Goal: Information Seeking & Learning: Learn about a topic

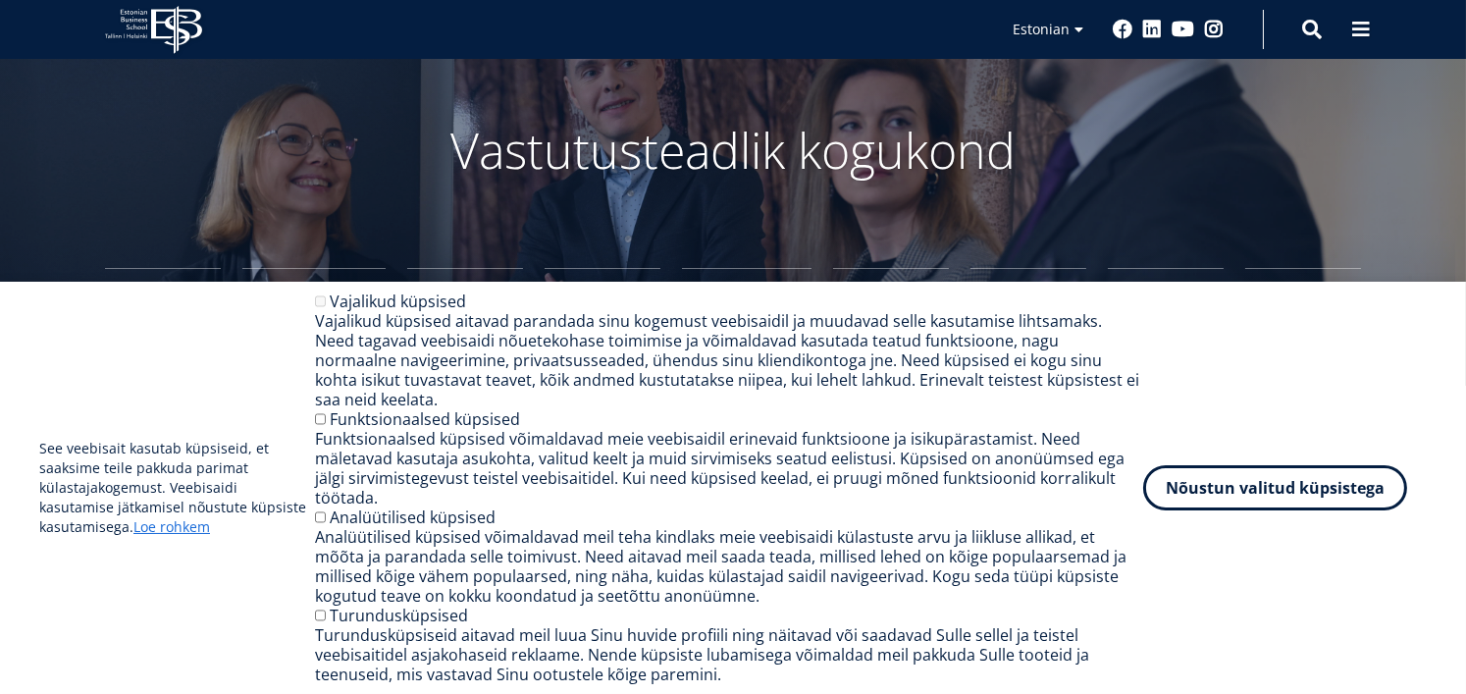
scroll to position [89, 0]
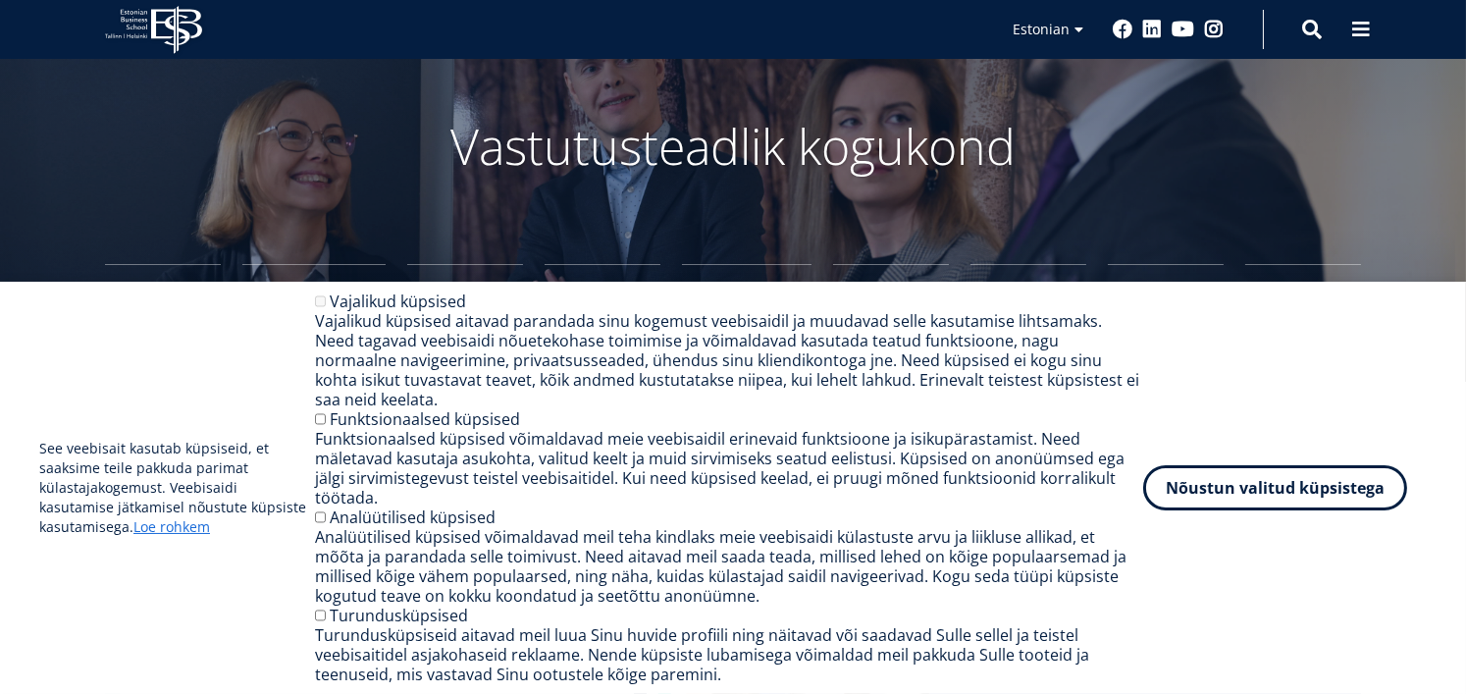
click at [318, 450] on div "Funktsionaalsed küpsised võimaldavad meie veebisaidil erinevaid funktsioone ja …" at bounding box center [729, 468] width 828 height 78
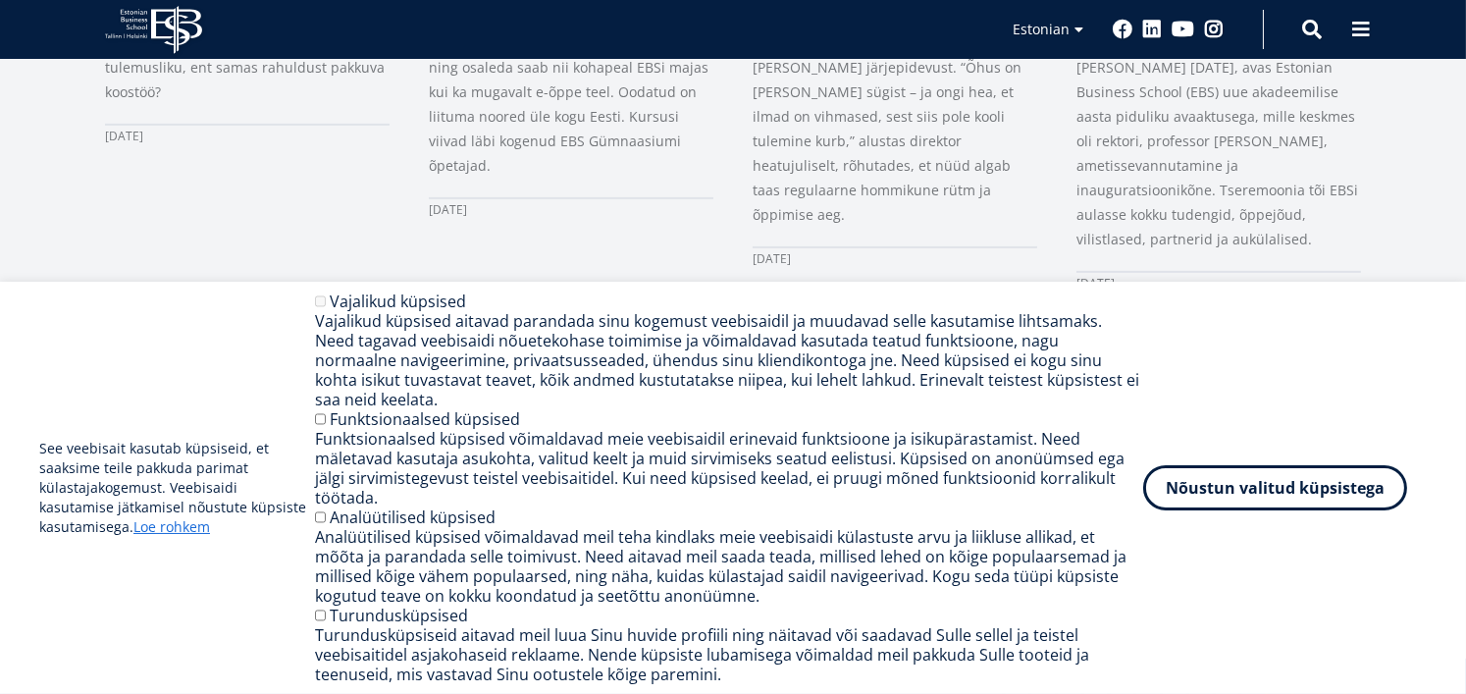
scroll to position [1722, 0]
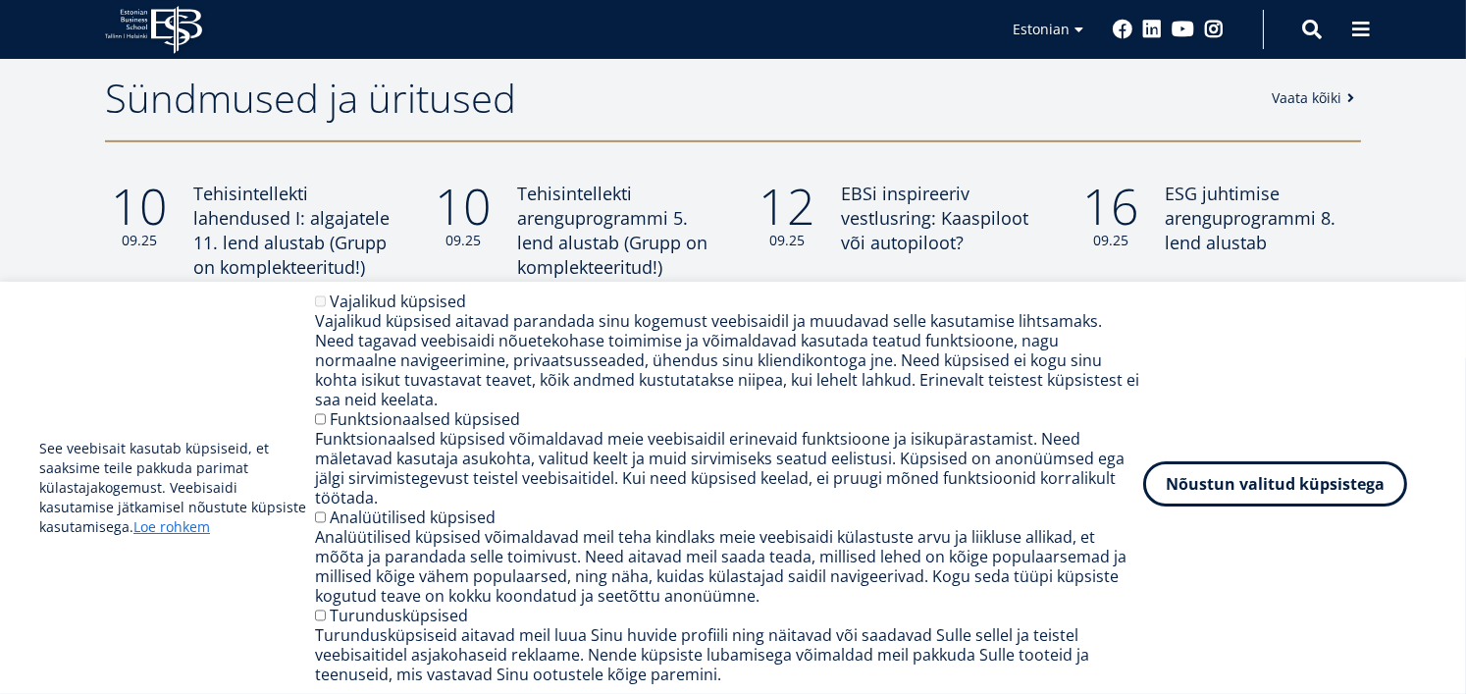
click at [1307, 502] on button "Nõustun valitud küpsistega" at bounding box center [1275, 483] width 264 height 45
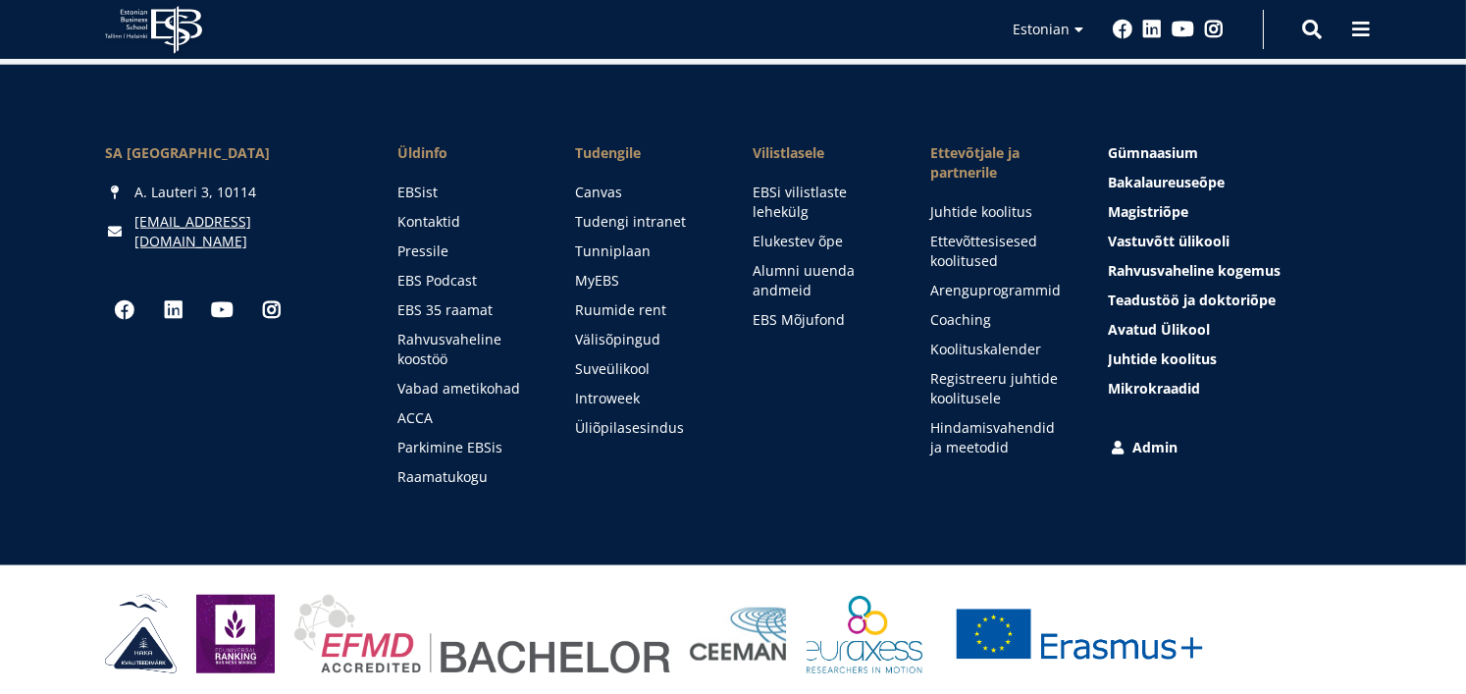
scroll to position [2896, 0]
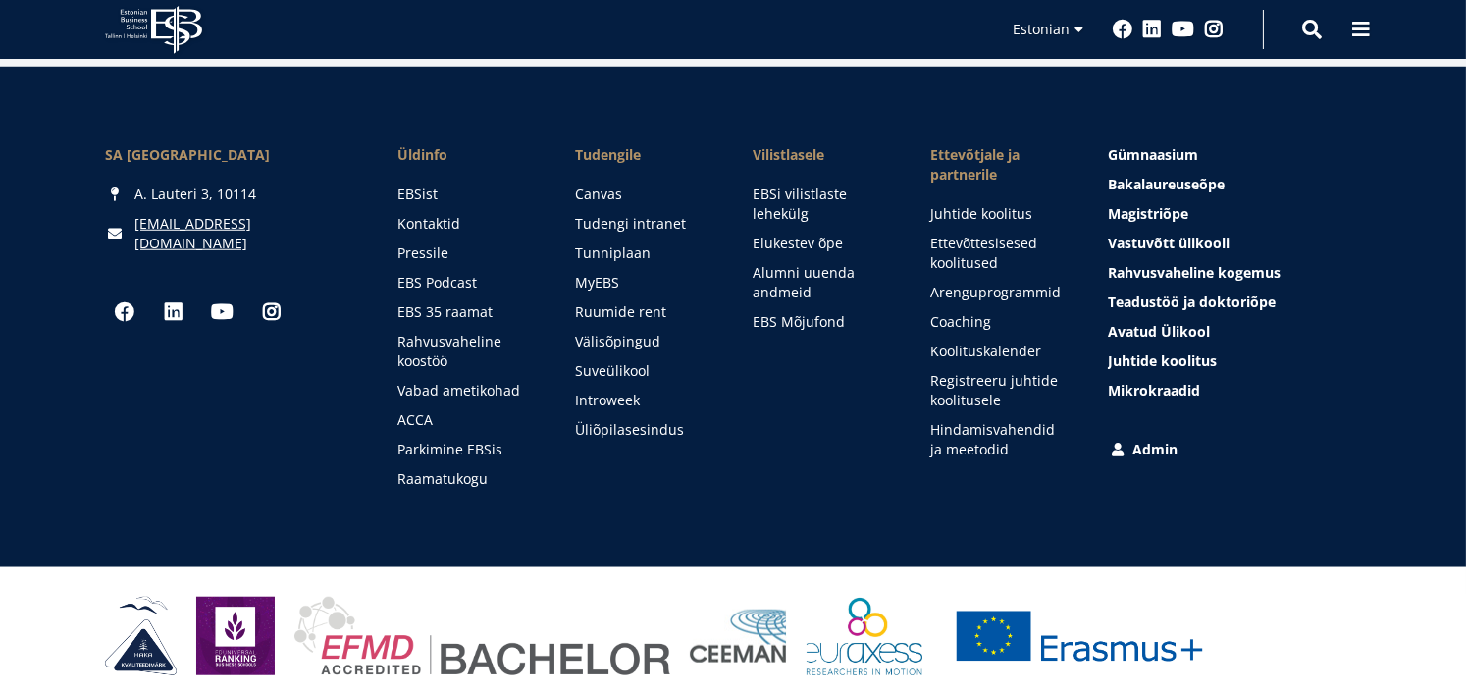
click at [1142, 448] on div "Esiletõstetud menüü Gümnaasium Tutvu ja registreeru Bakalaureuseõpe Tutvu ja re…" at bounding box center [1234, 316] width 253 height 343
click at [1157, 446] on link "Admin" at bounding box center [1236, 449] width 253 height 20
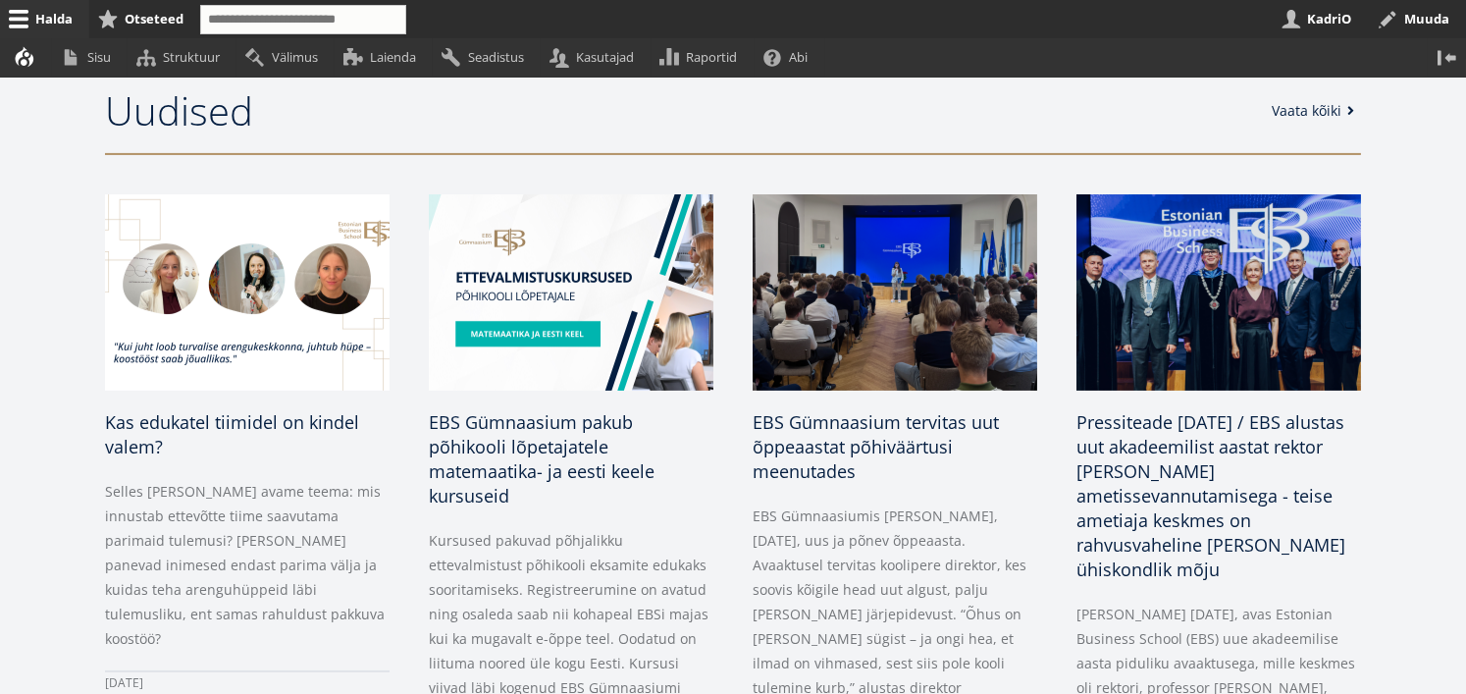
scroll to position [1629, 0]
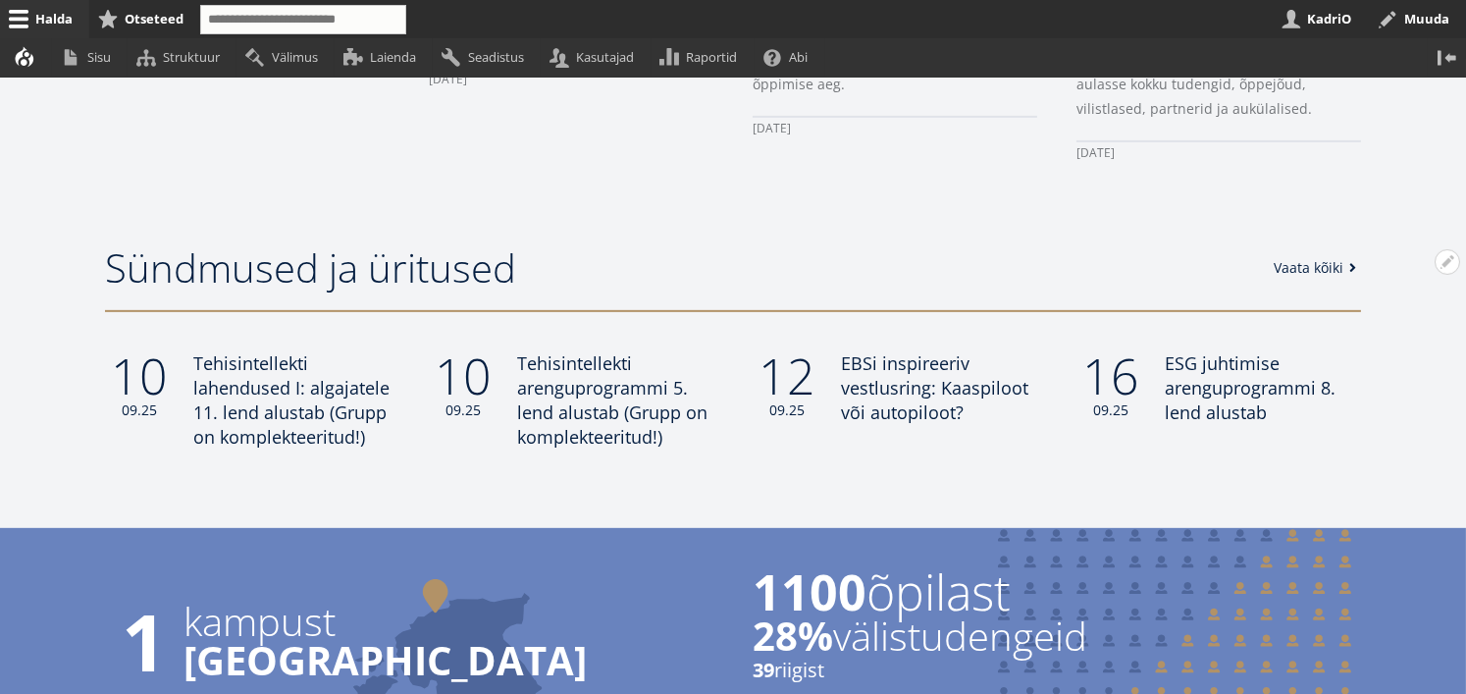
click at [1317, 264] on link "Vaata kõiki" at bounding box center [1317, 268] width 89 height 20
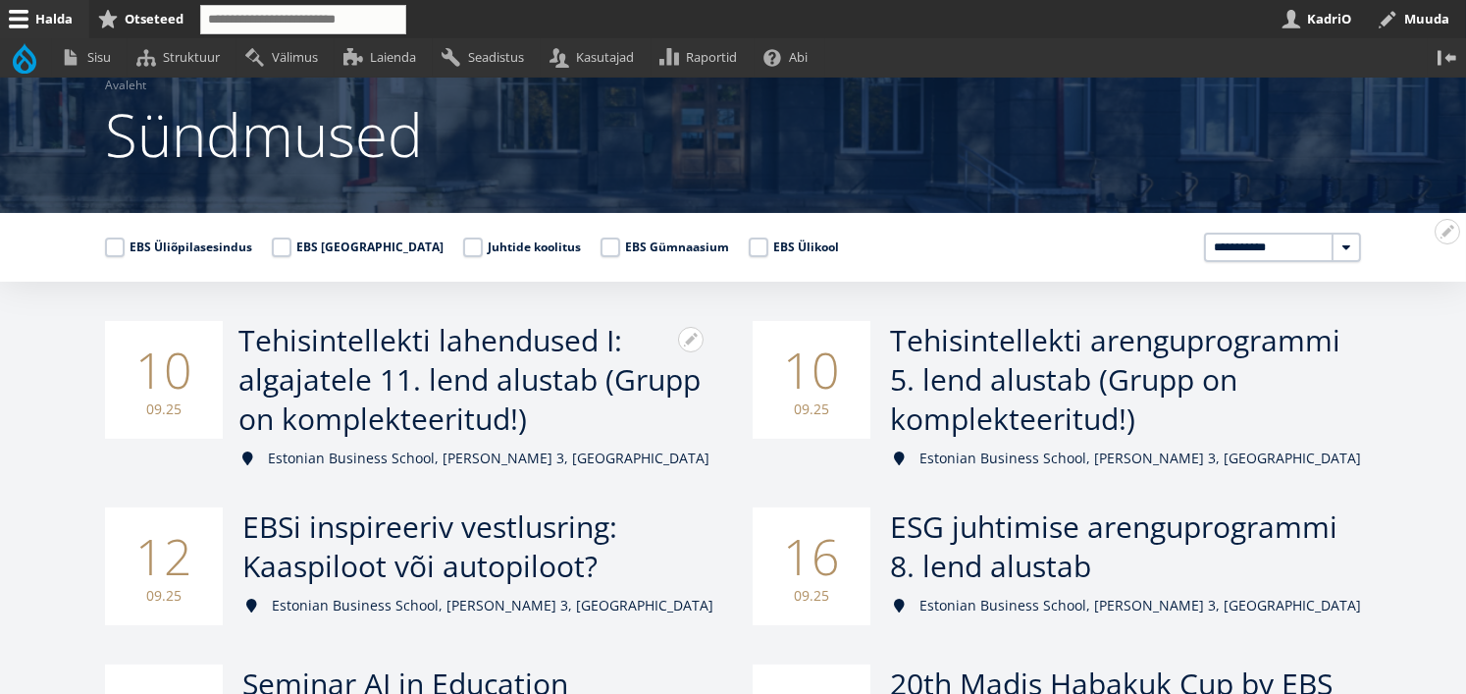
scroll to position [184, 0]
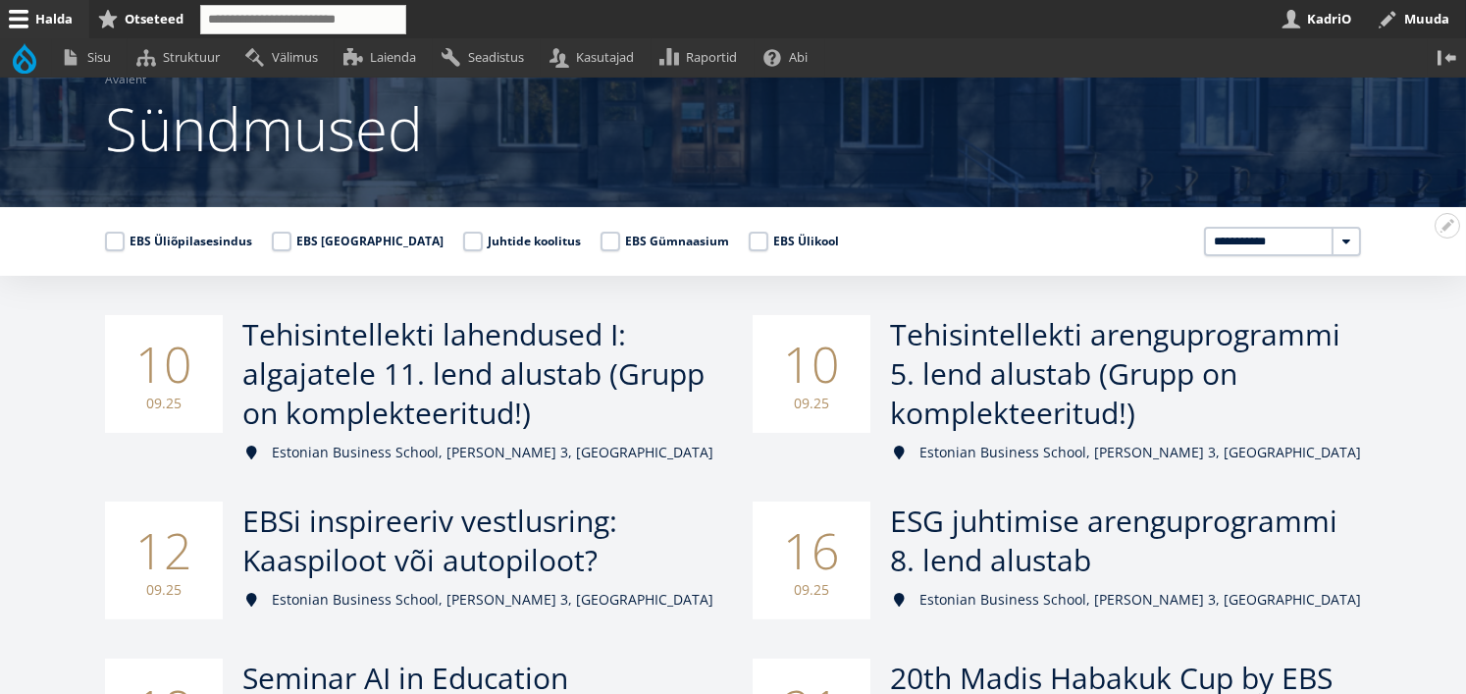
click at [708, 227] on div "**********" at bounding box center [722, 246] width 1275 height 39
click at [749, 238] on label "EBS Ülikool" at bounding box center [794, 242] width 90 height 20
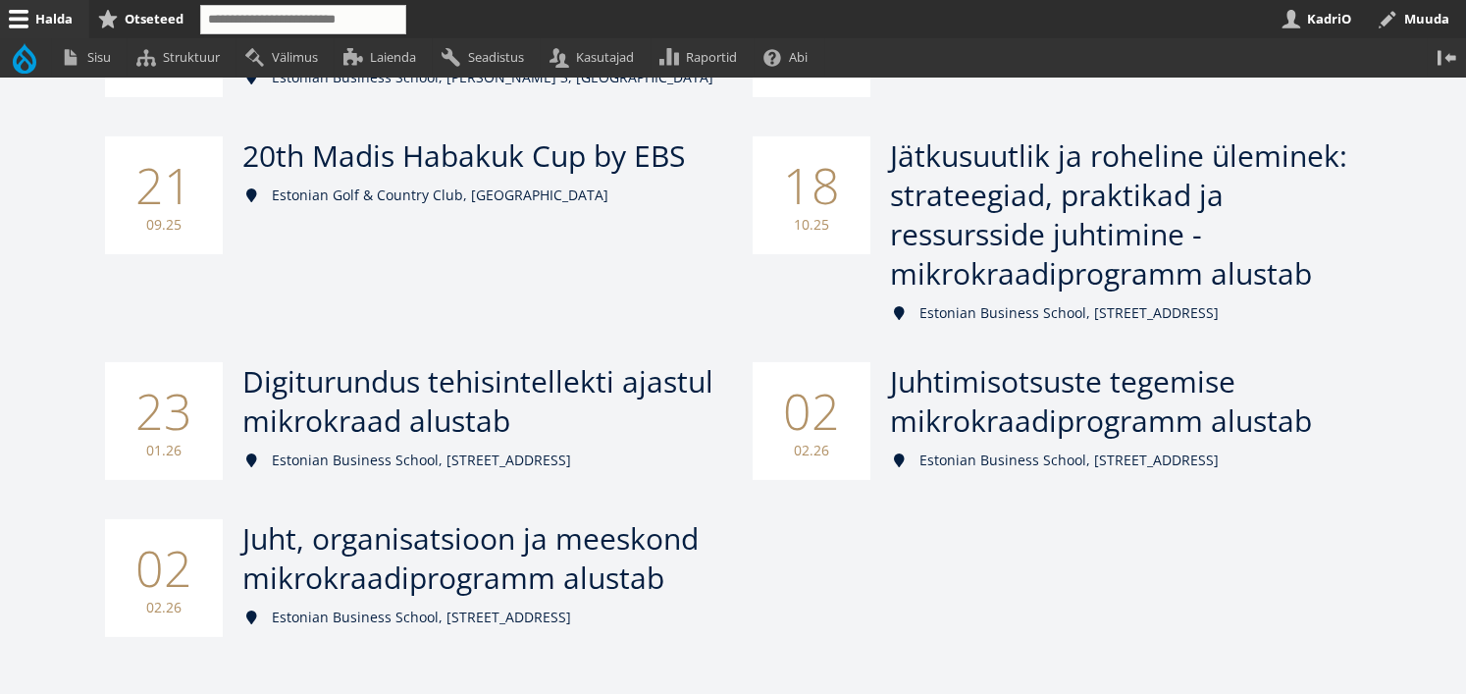
scroll to position [519, 0]
click at [442, 387] on span "Digiturundus tehisintellekti ajastul mikrokraad alustab" at bounding box center [473, 401] width 471 height 79
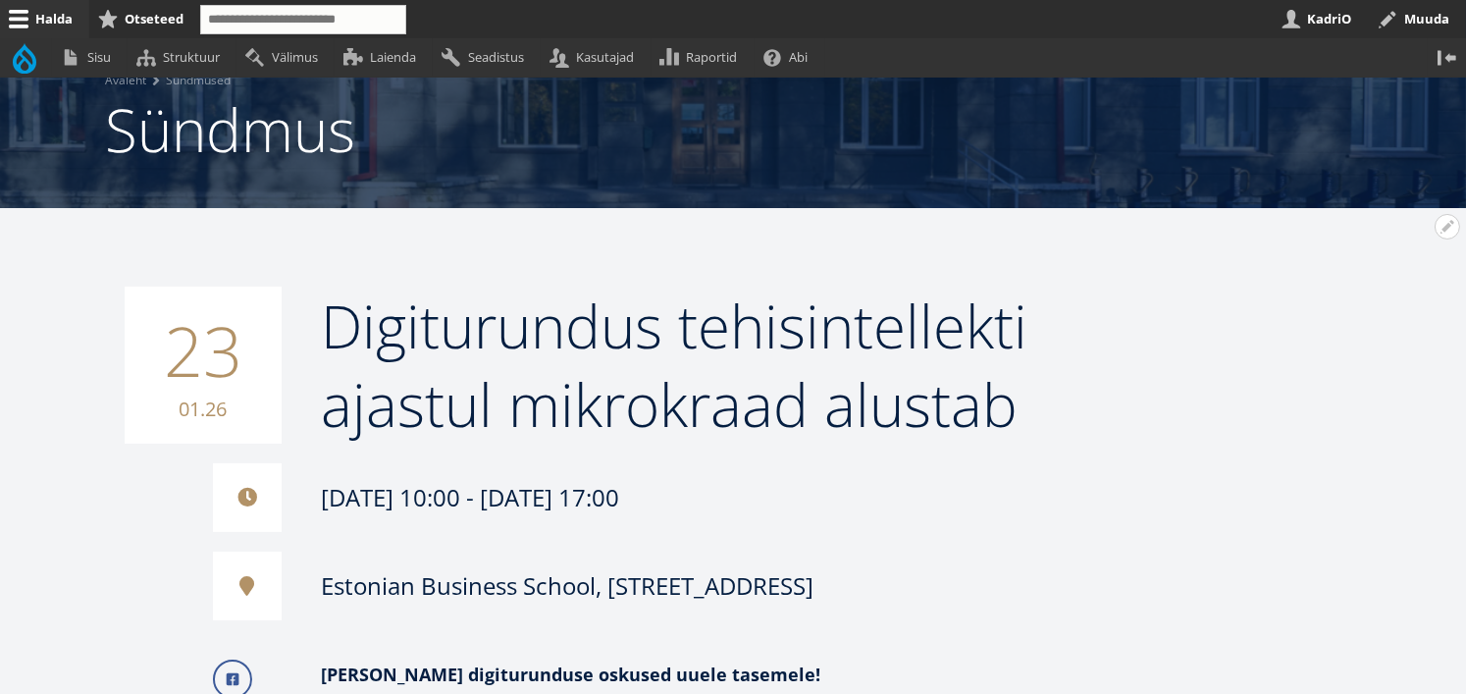
scroll to position [270, 0]
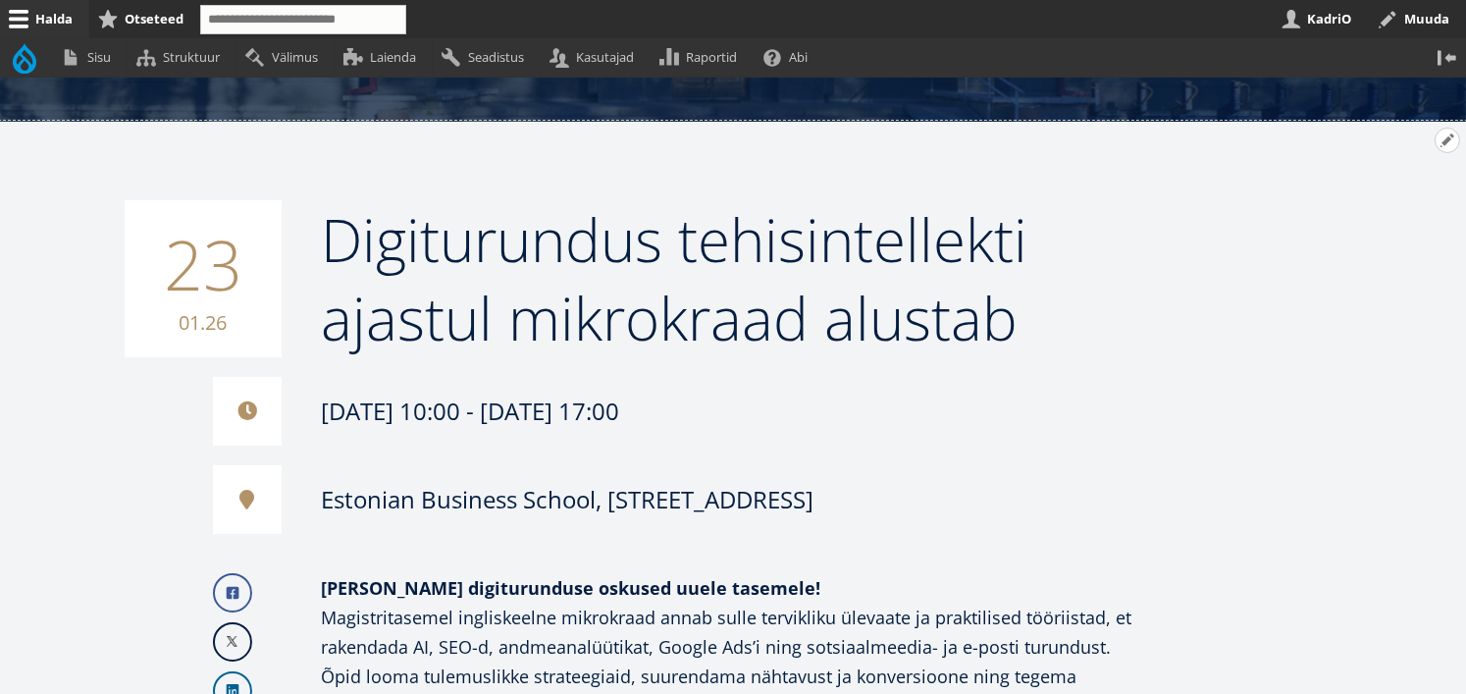
click at [1436, 140] on button "Avatud Digiturundus tehisintellekti ajastul mikrokraad alustab seaded" at bounding box center [1447, 141] width 26 height 26
click at [1401, 190] on link "Muuda" at bounding box center [1413, 193] width 89 height 21
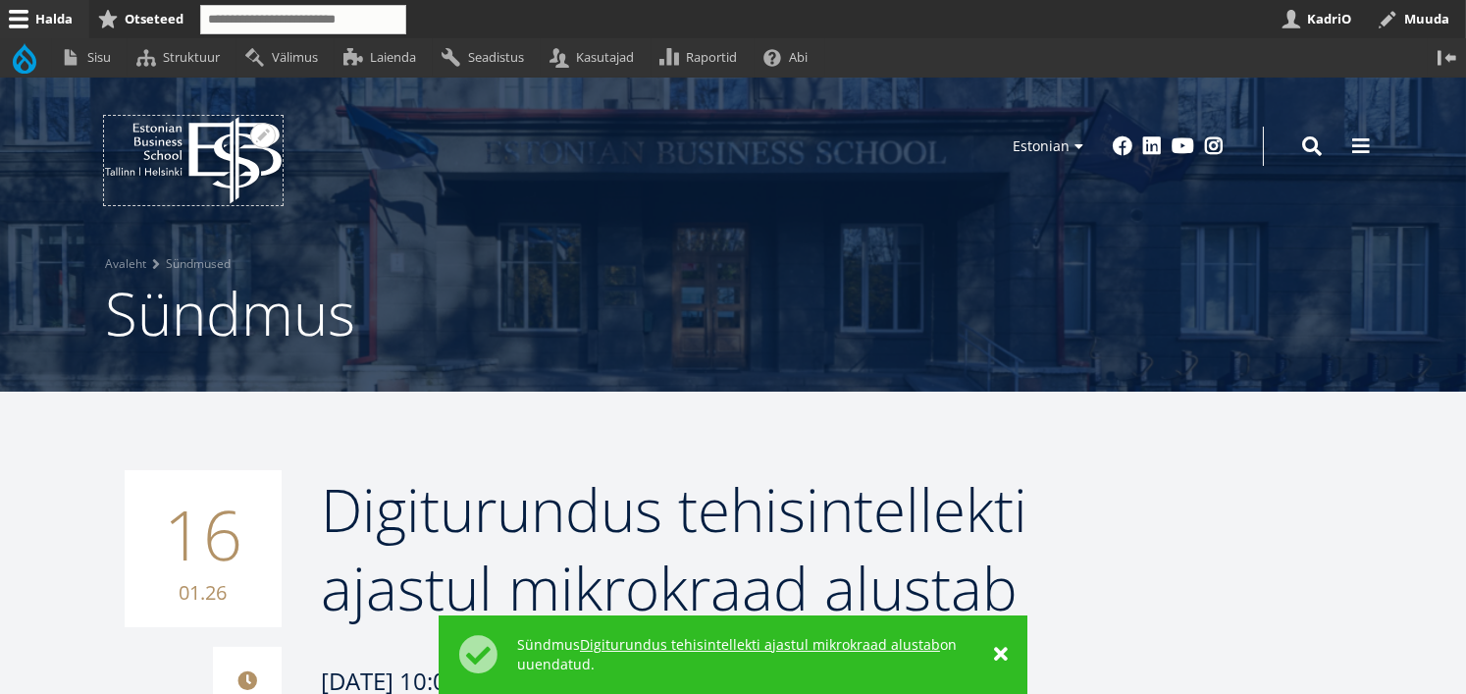
click at [240, 154] on icon "EBS Logo Created with Sketch." at bounding box center [193, 160] width 177 height 87
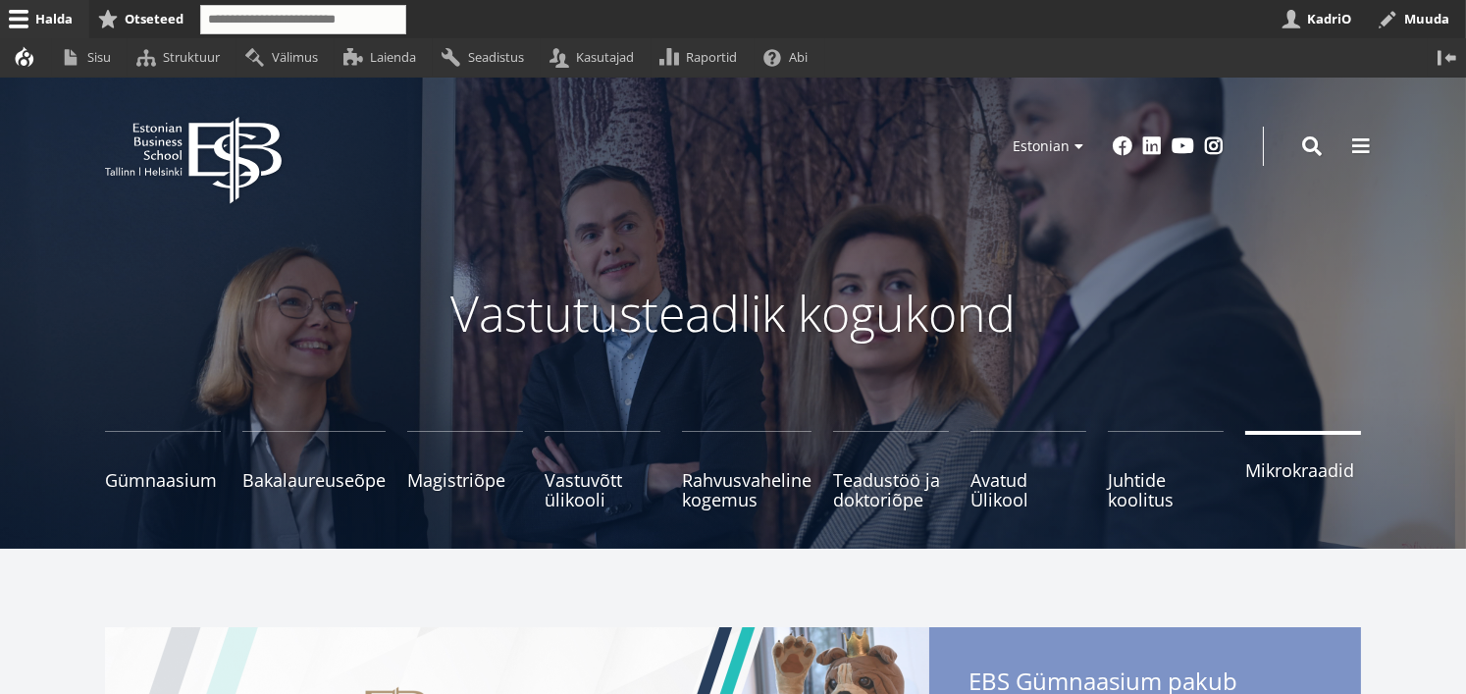
click at [1310, 481] on link "Mikrokraadid" at bounding box center [1303, 470] width 116 height 78
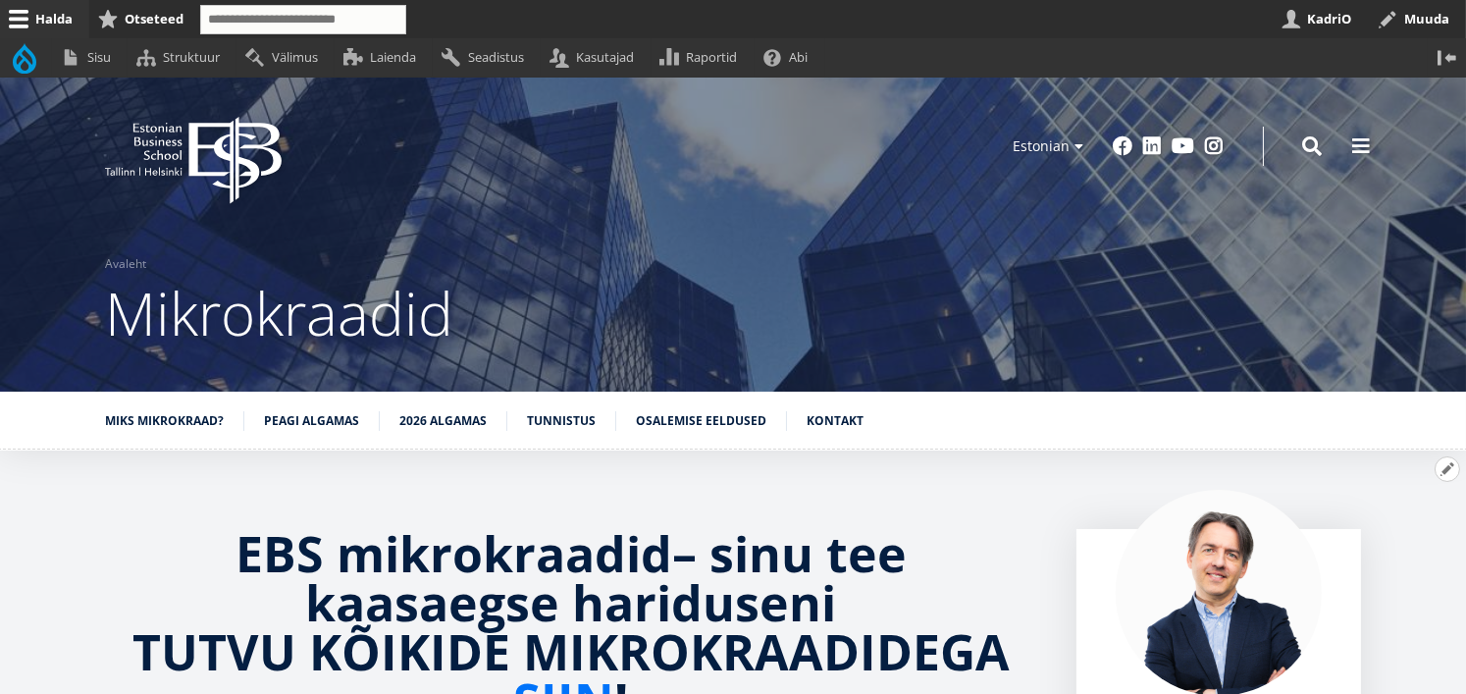
click at [1439, 470] on button "Avatud EBS mikrokraadid – sinu tee kaasaegse hariduseni TUTVU KÕIKIDE MIKROKRAA…" at bounding box center [1447, 469] width 26 height 26
click at [1390, 519] on link "Muuda" at bounding box center [1413, 522] width 89 height 21
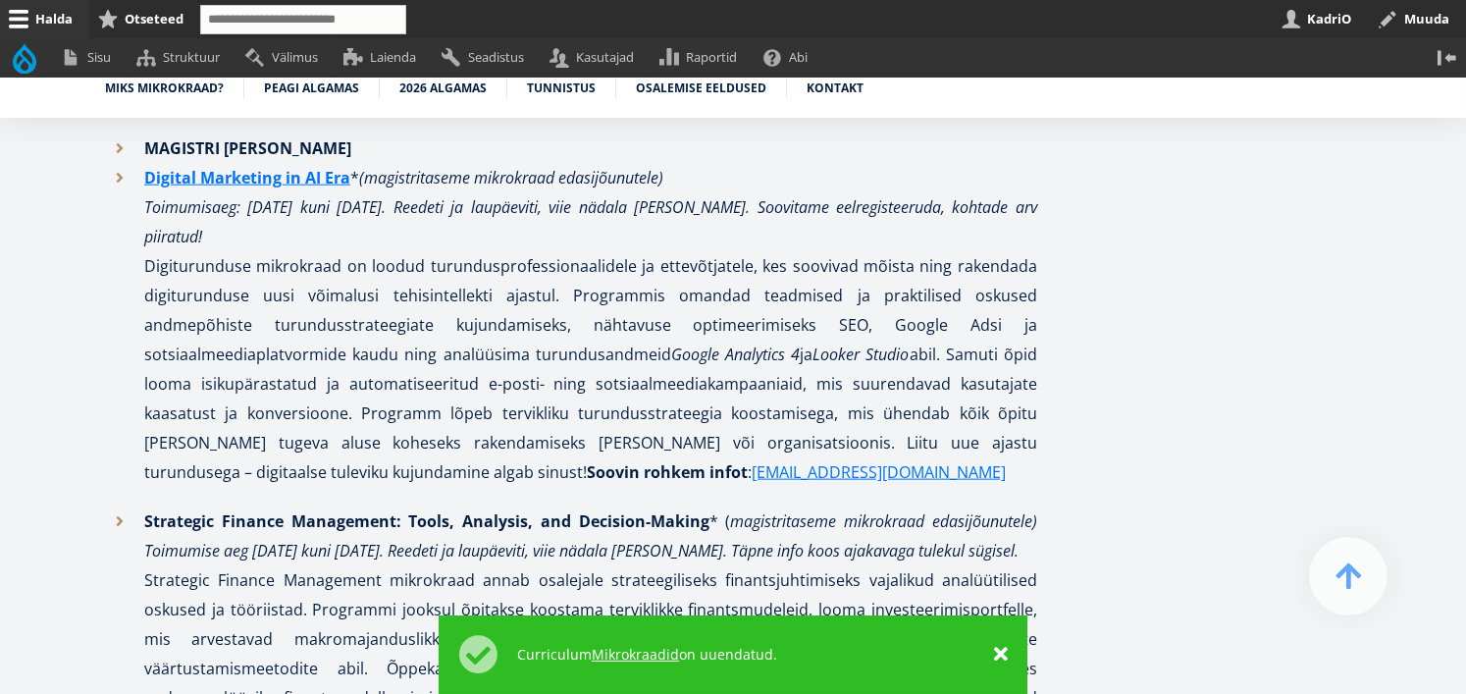
scroll to position [3967, 0]
click at [587, 461] on strong "Soovin rohkem infot" at bounding box center [667, 472] width 161 height 22
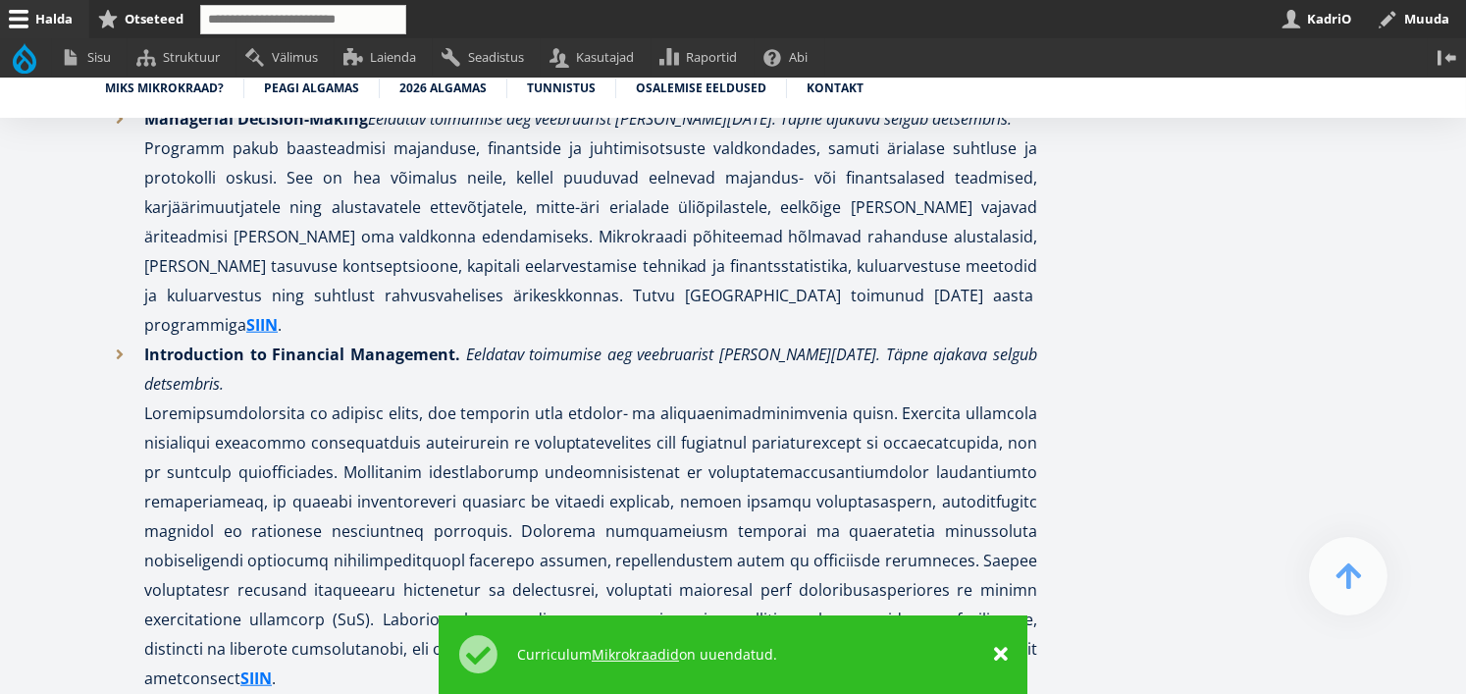
scroll to position [2594, 0]
